Goal: Information Seeking & Learning: Find specific fact

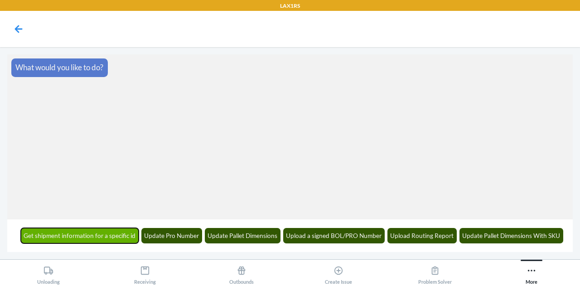
click at [94, 235] on button "Get shipment information for a specific id" at bounding box center [80, 235] width 118 height 15
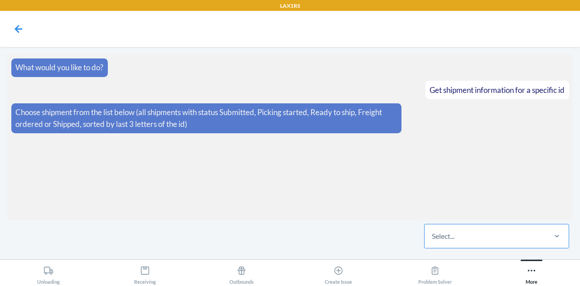
click at [471, 233] on div "Select..." at bounding box center [485, 236] width 121 height 24
click at [433, 233] on input "Select..." at bounding box center [432, 236] width 1 height 11
paste input "WFXCMQLBI4JM7"
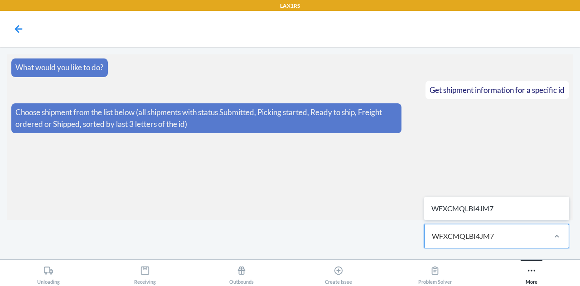
type input "WFXCMQLBI4JM7"
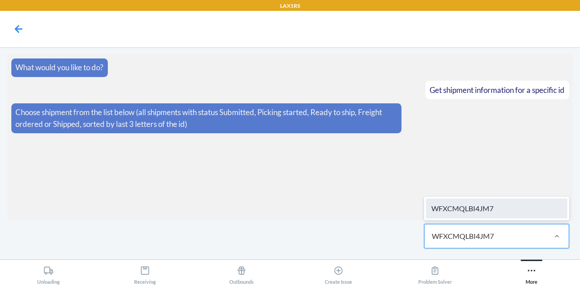
click at [467, 214] on div "WFXCMQLBI4JM7" at bounding box center [496, 209] width 141 height 20
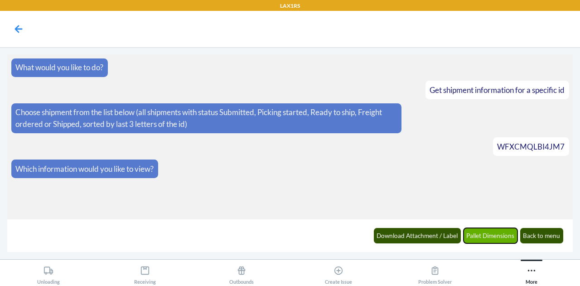
click at [479, 239] on button "Pallet Dimensions" at bounding box center [491, 235] width 54 height 15
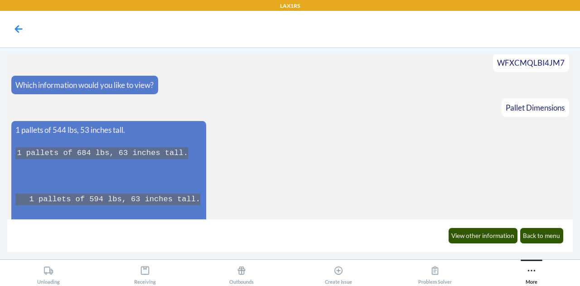
scroll to position [83, 0]
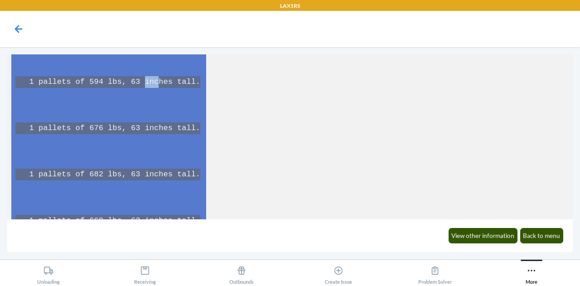
scroll to position [202, 0]
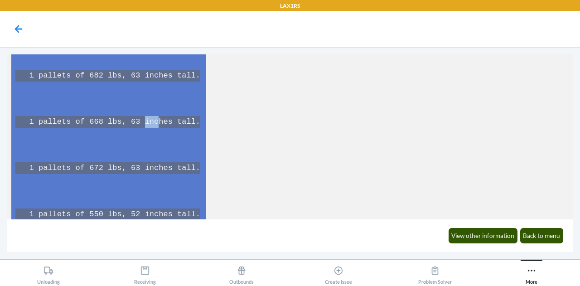
scroll to position [334, 0]
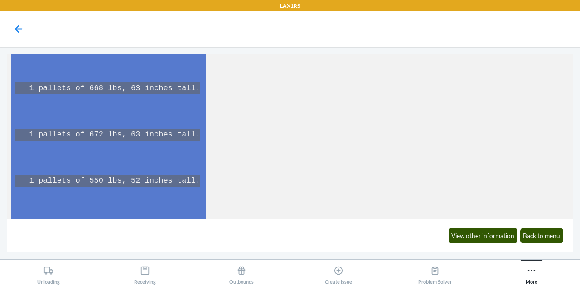
click at [124, 181] on code "1 pallets of 684 lbs, 63 inches tall. 1 pallets of 594 lbs, 63 inches tall. 1 p…" at bounding box center [108, 250] width 186 height 705
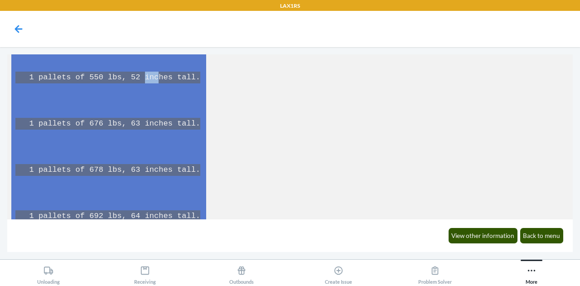
scroll to position [438, 0]
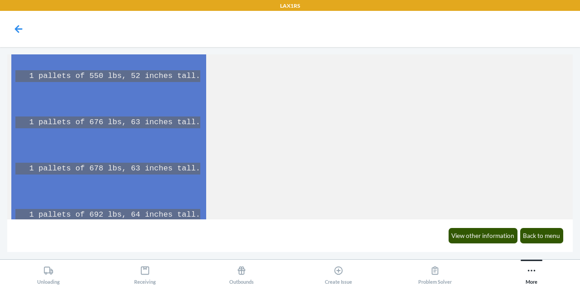
click at [133, 214] on code "1 pallets of 684 lbs, 63 inches tall. 1 pallets of 594 lbs, 63 inches tall. 1 p…" at bounding box center [108, 145] width 186 height 705
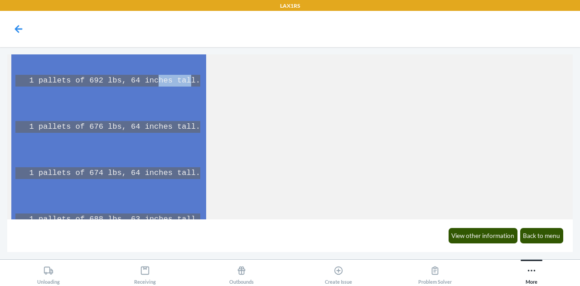
scroll to position [573, 0]
click at [137, 214] on code "1 pallets of 684 lbs, 63 inches tall. 1 pallets of 594 lbs, 63 inches tall. 1 p…" at bounding box center [108, 10] width 186 height 705
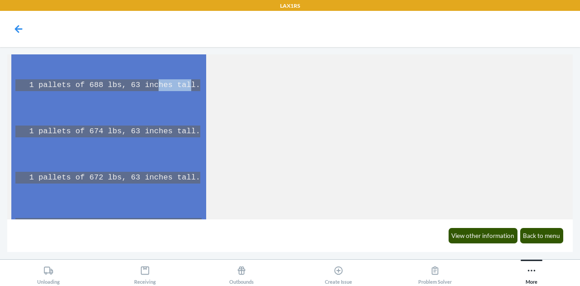
scroll to position [722, 0]
